Goal: Find specific page/section: Find specific page/section

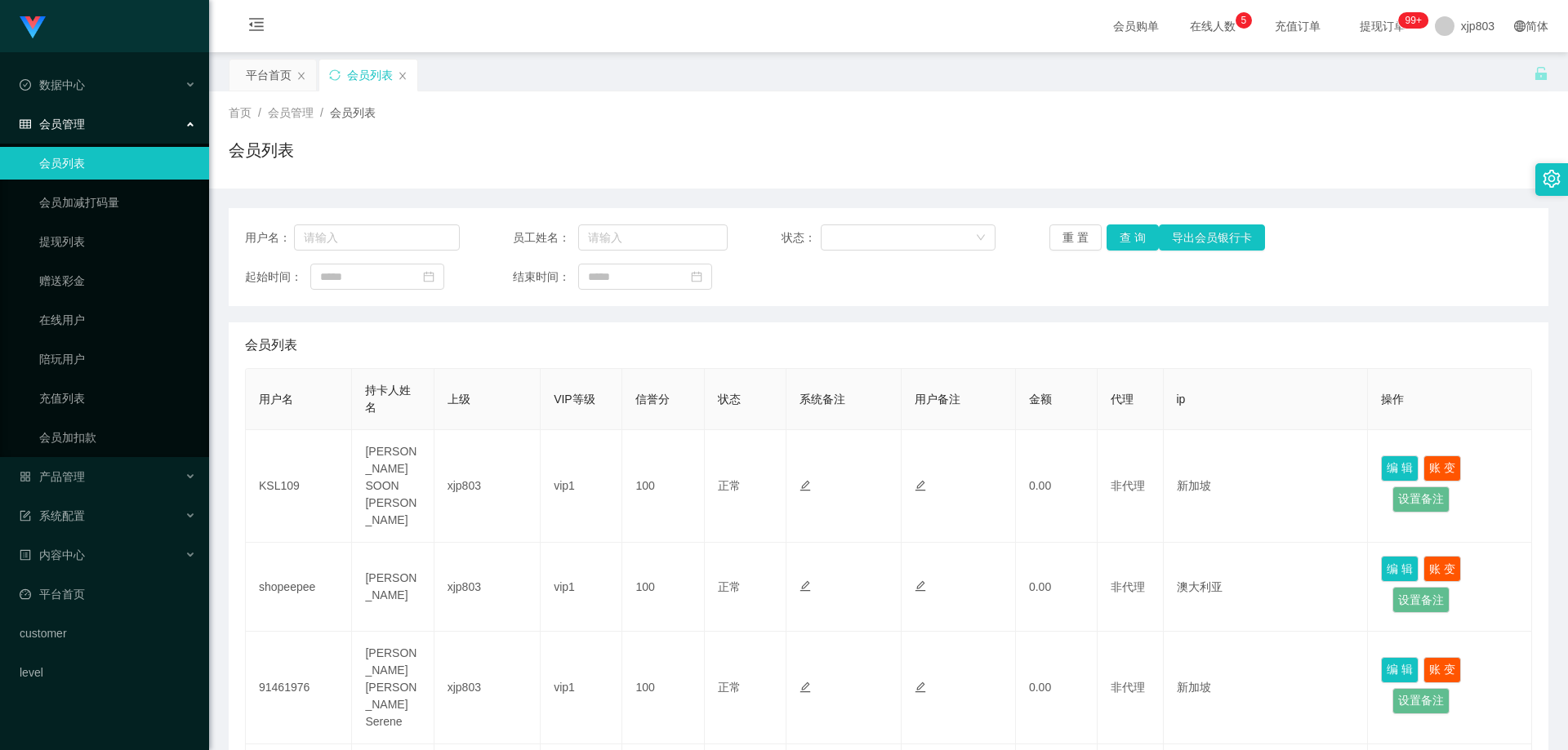
scroll to position [163, 0]
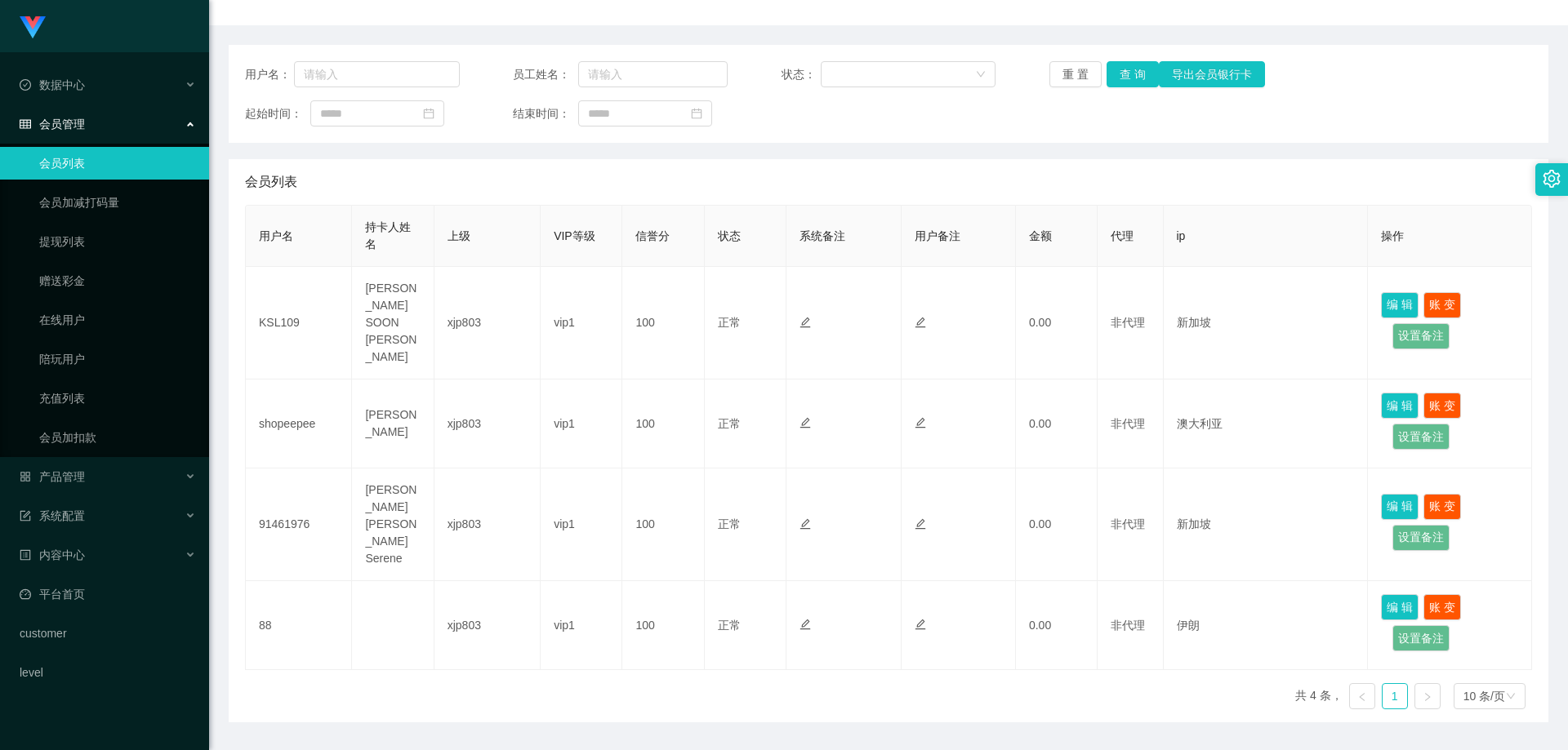
click at [864, 186] on div "会员列表" at bounding box center [888, 181] width 1287 height 46
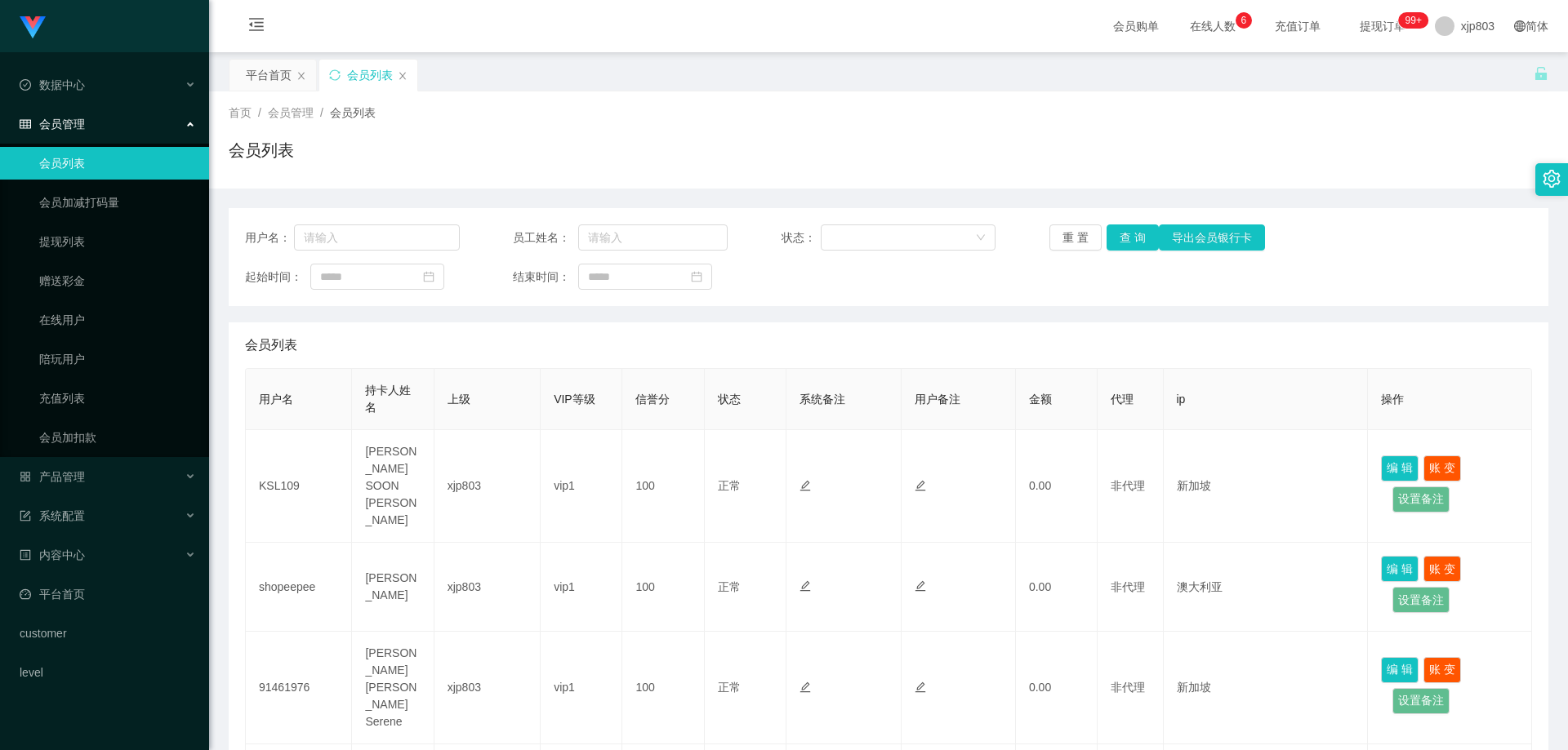
scroll to position [163, 0]
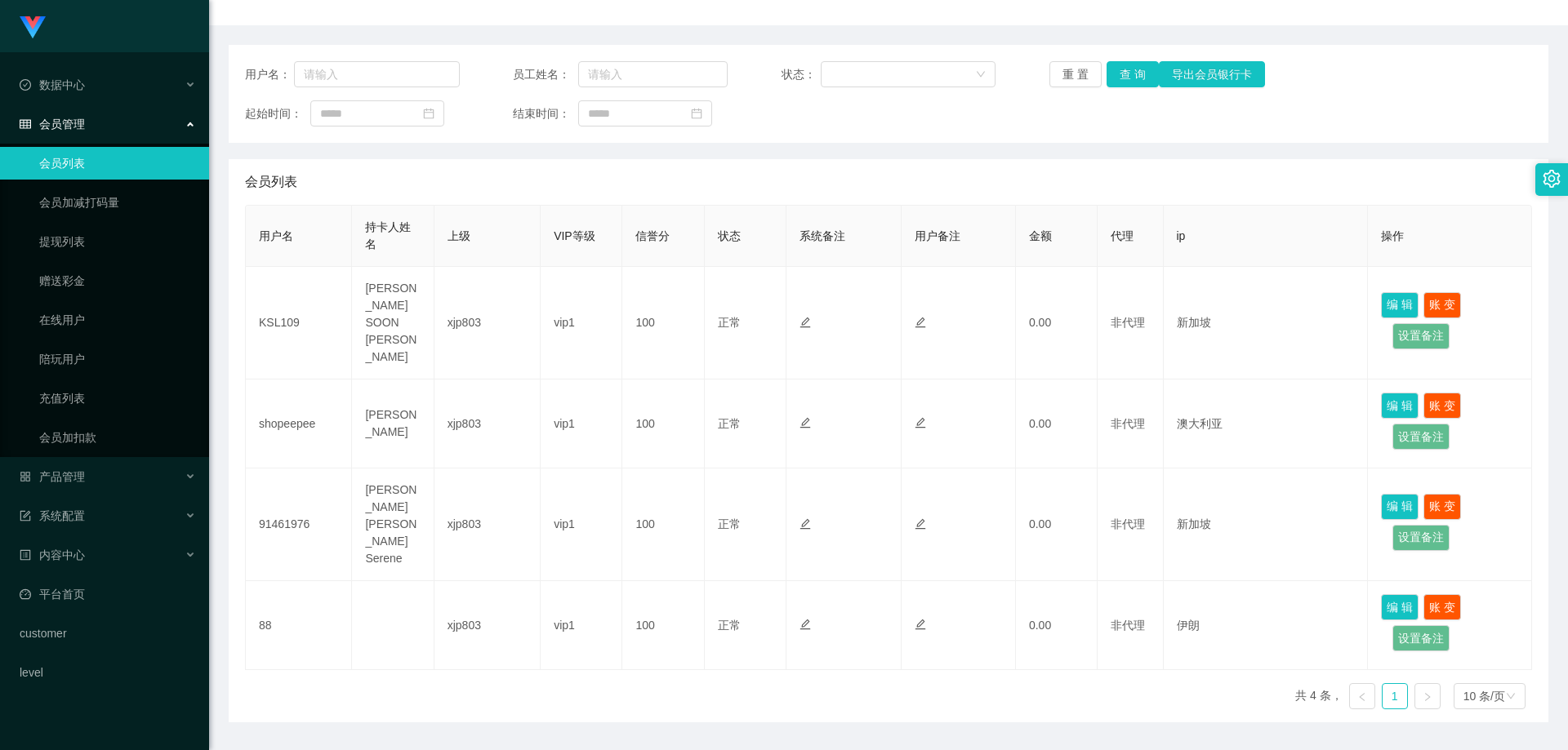
drag, startPoint x: 0, startPoint y: 0, endPoint x: 864, endPoint y: 186, distance: 883.8
click at [864, 186] on div "会员列表" at bounding box center [888, 181] width 1287 height 46
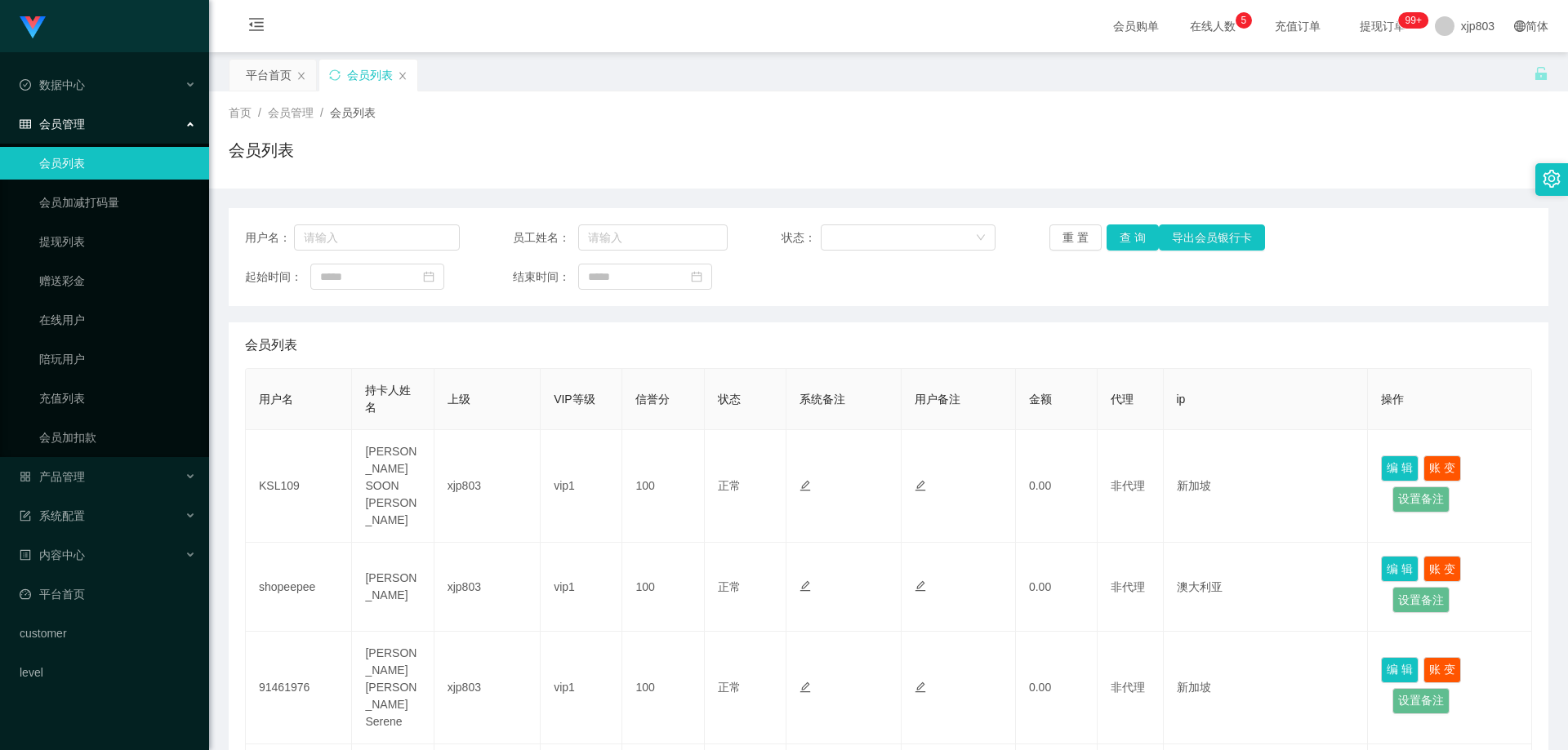
scroll to position [82, 0]
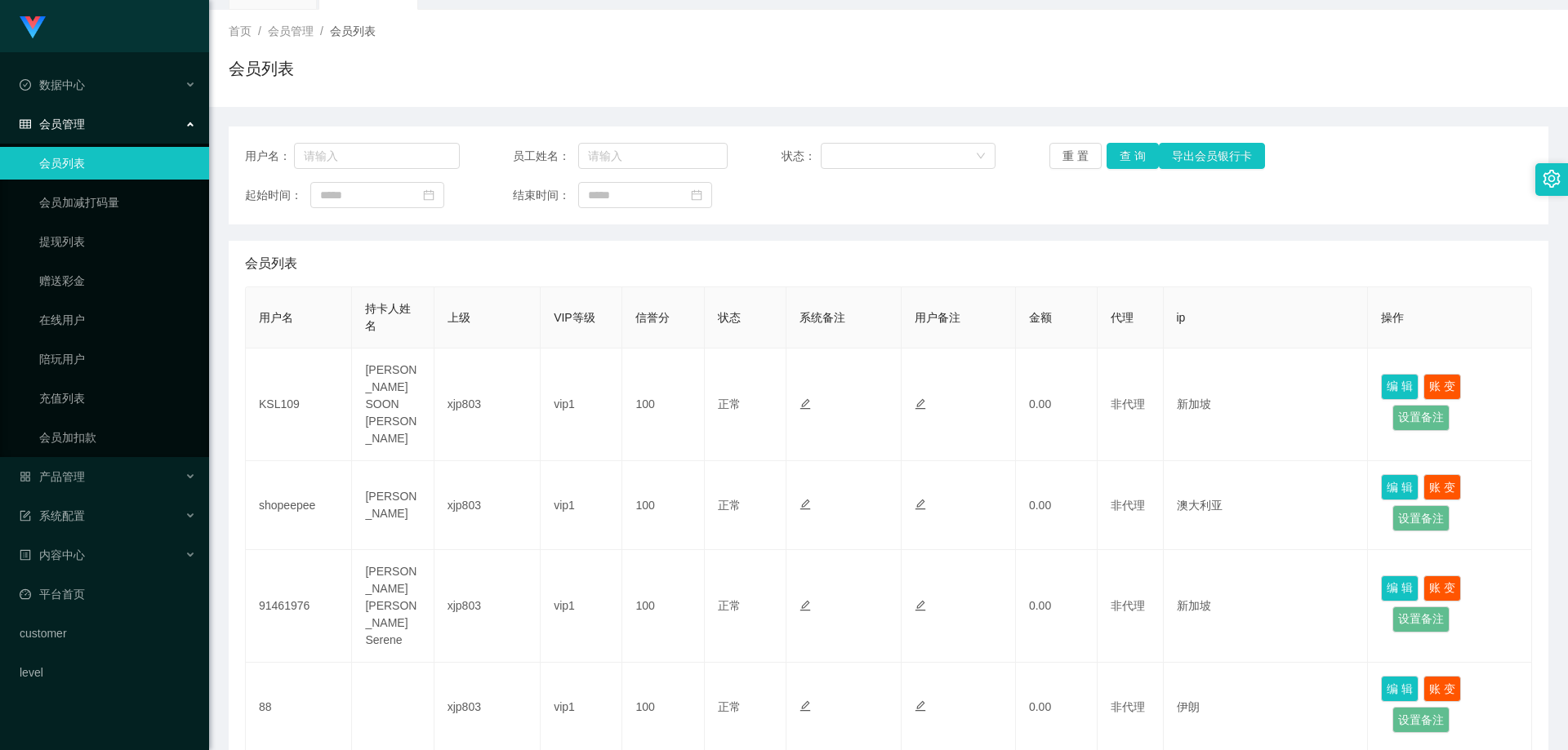
drag, startPoint x: 877, startPoint y: 171, endPoint x: 876, endPoint y: 190, distance: 19.0
click at [877, 171] on div "用户名： 员工姓名： 状态： 重 置 查 询 导出会员银行卡 起始时间： 结束时间：" at bounding box center [888, 175] width 1320 height 98
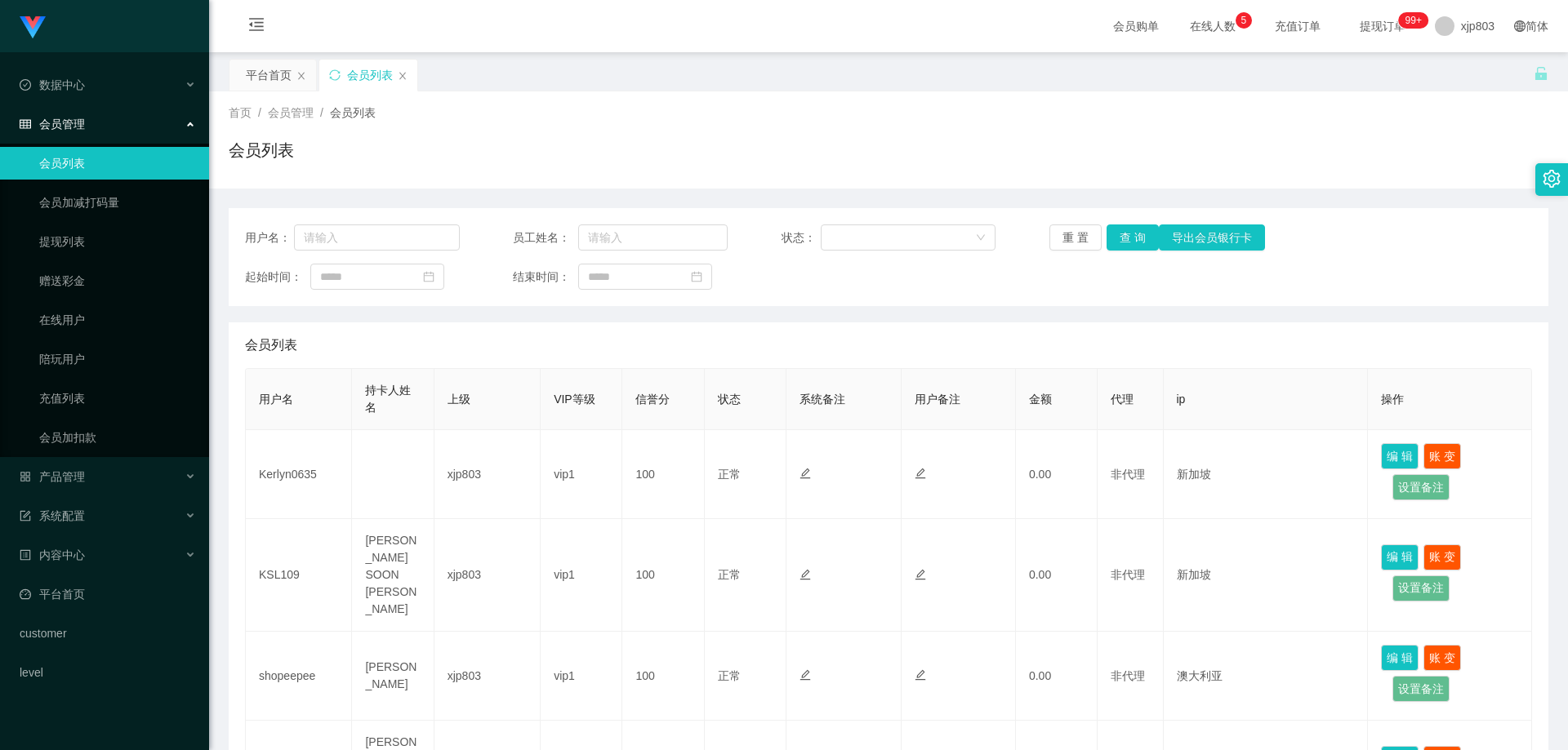
scroll to position [82, 0]
